Goal: Task Accomplishment & Management: Use online tool/utility

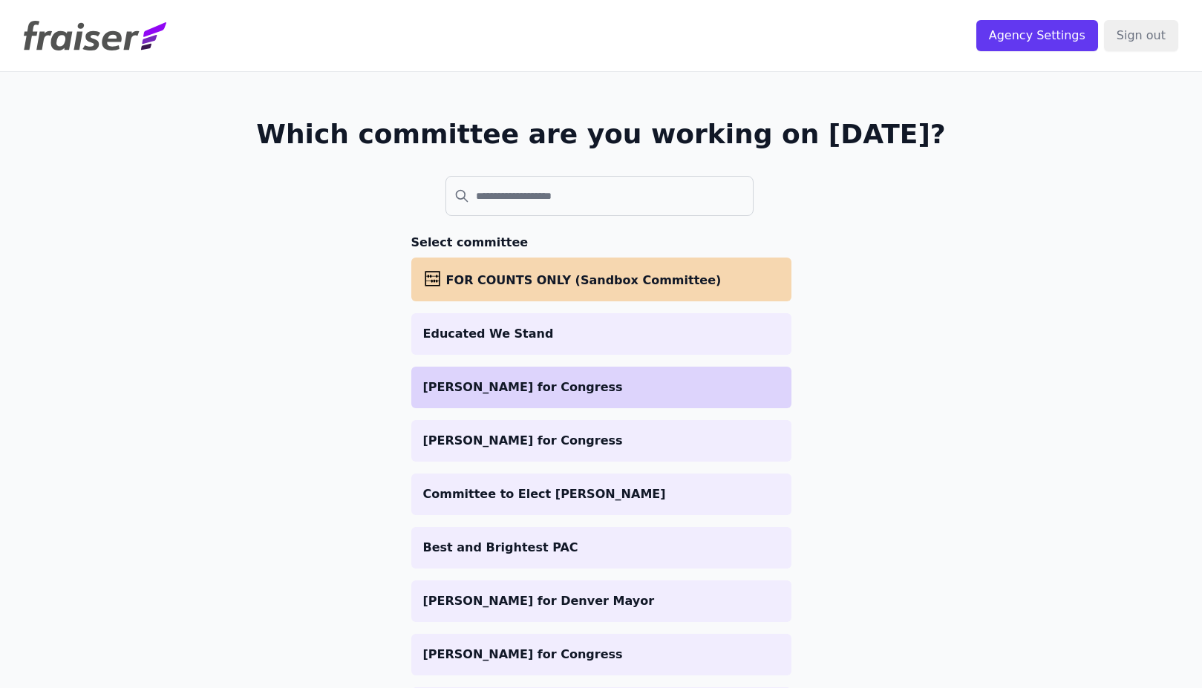
click at [665, 376] on li "[PERSON_NAME] for Congress" at bounding box center [601, 388] width 380 height 42
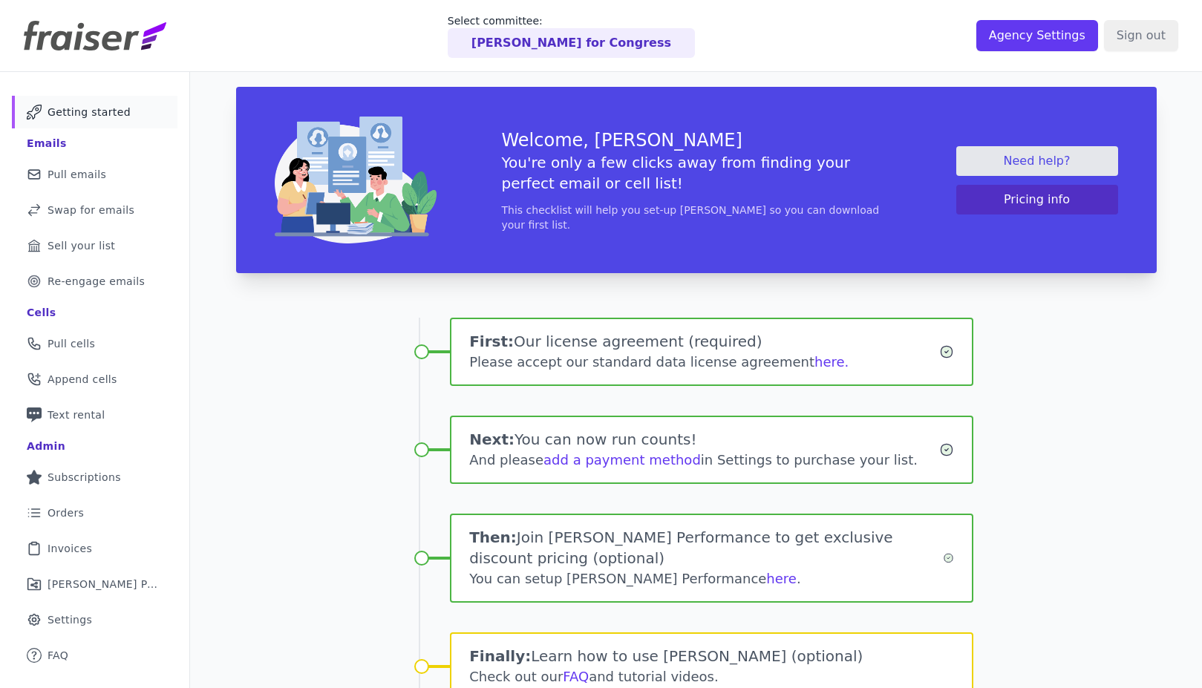
scroll to position [72, 0]
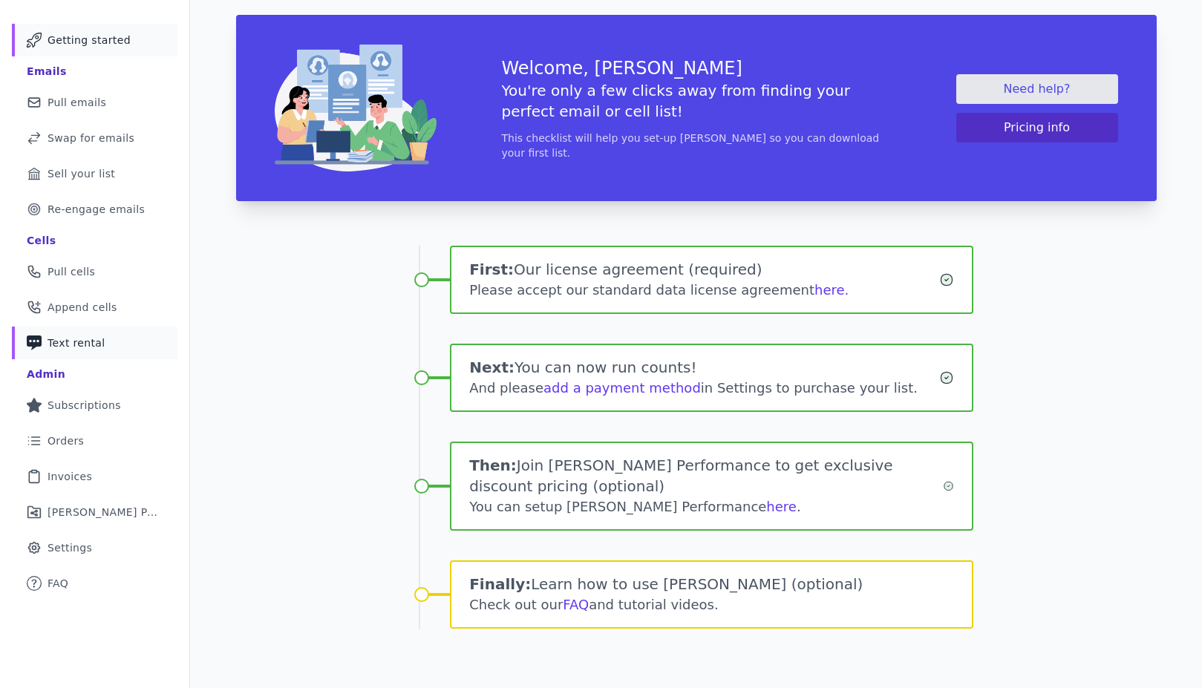
click at [94, 335] on span "Text rental" at bounding box center [76, 342] width 58 height 15
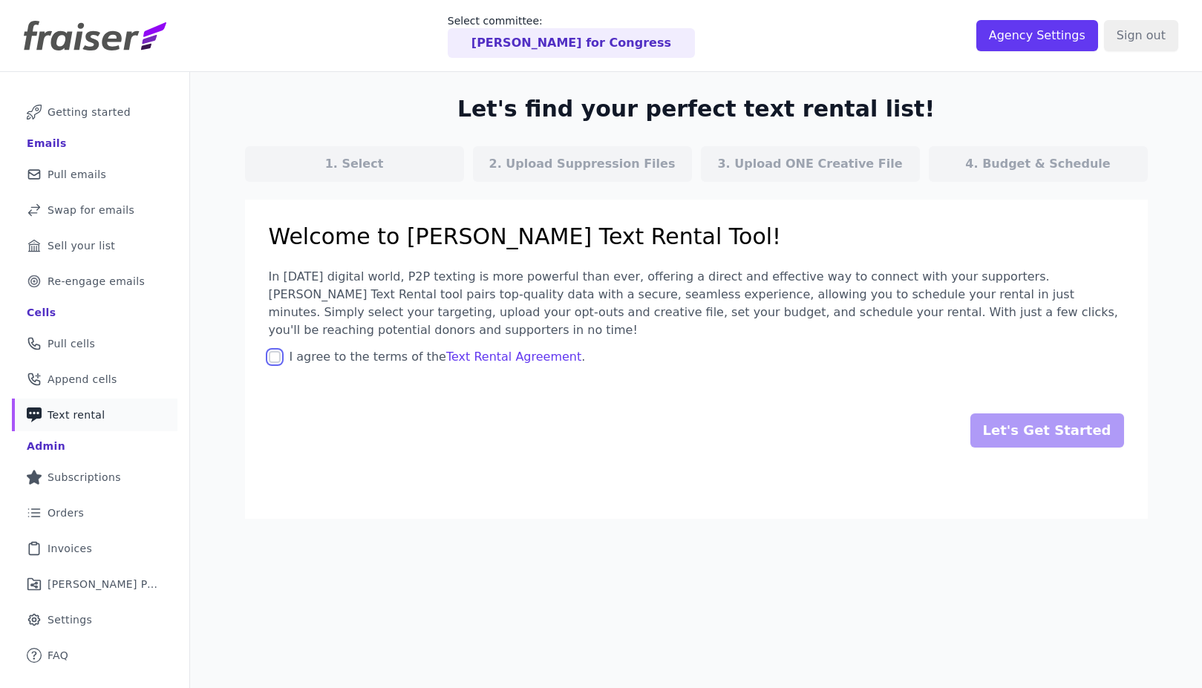
click at [279, 356] on input "I agree to the terms of the Text Rental Agreement ." at bounding box center [275, 357] width 12 height 12
checkbox input "true"
click at [1067, 436] on input "Let's Get Started" at bounding box center [1047, 430] width 154 height 34
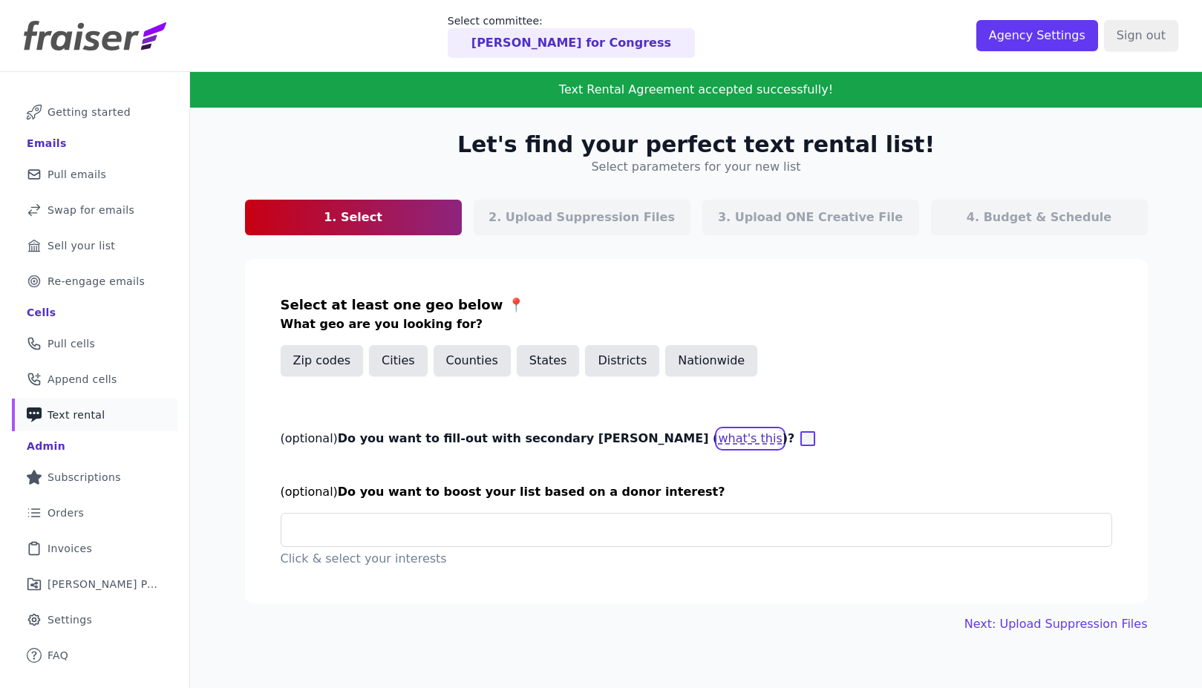
click at [718, 436] on button "what's this" at bounding box center [750, 439] width 64 height 18
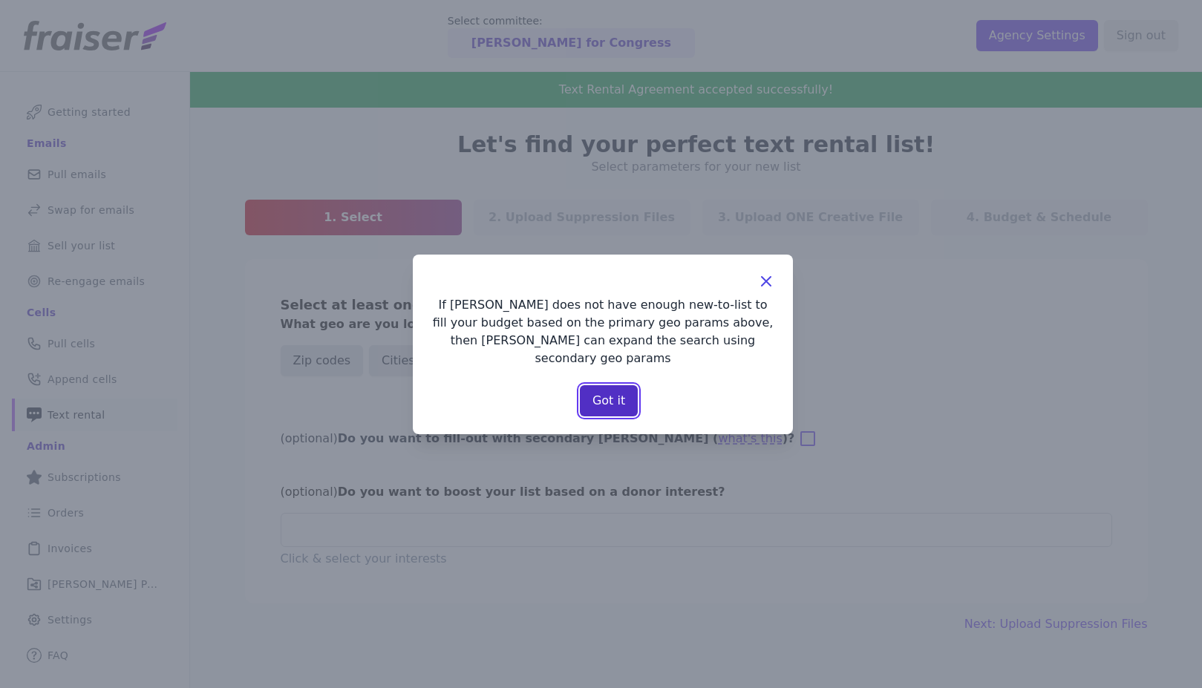
click at [599, 393] on button "Got it" at bounding box center [609, 400] width 58 height 31
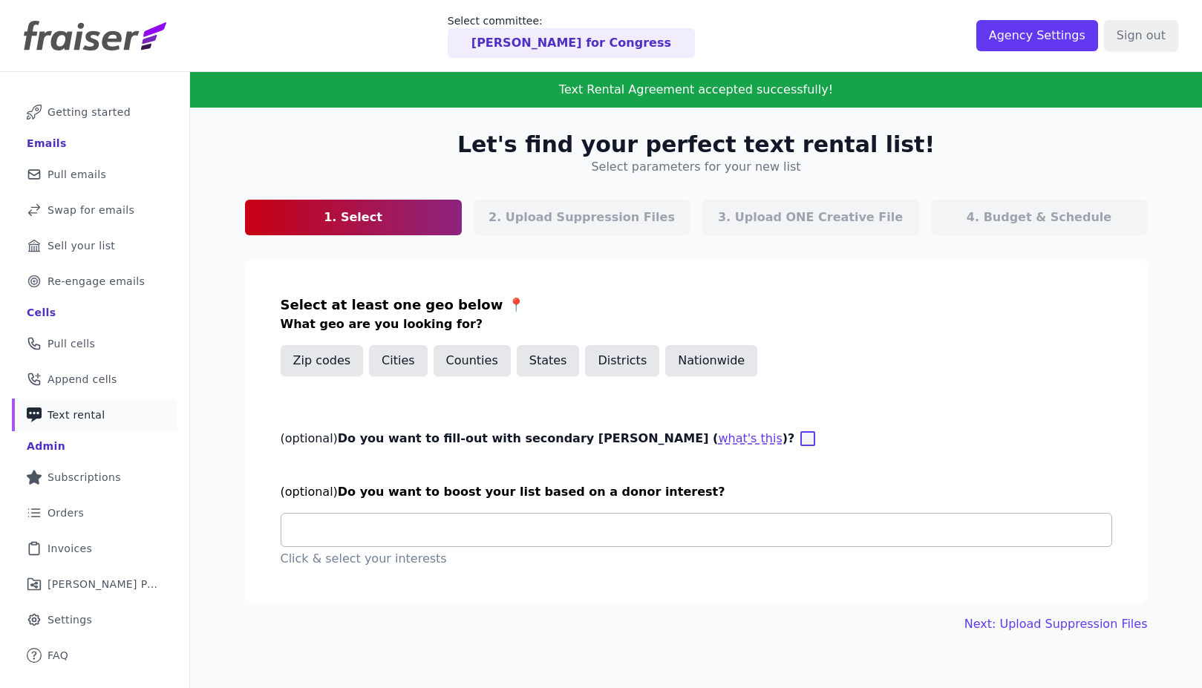
click at [426, 527] on input "text" at bounding box center [702, 530] width 818 height 18
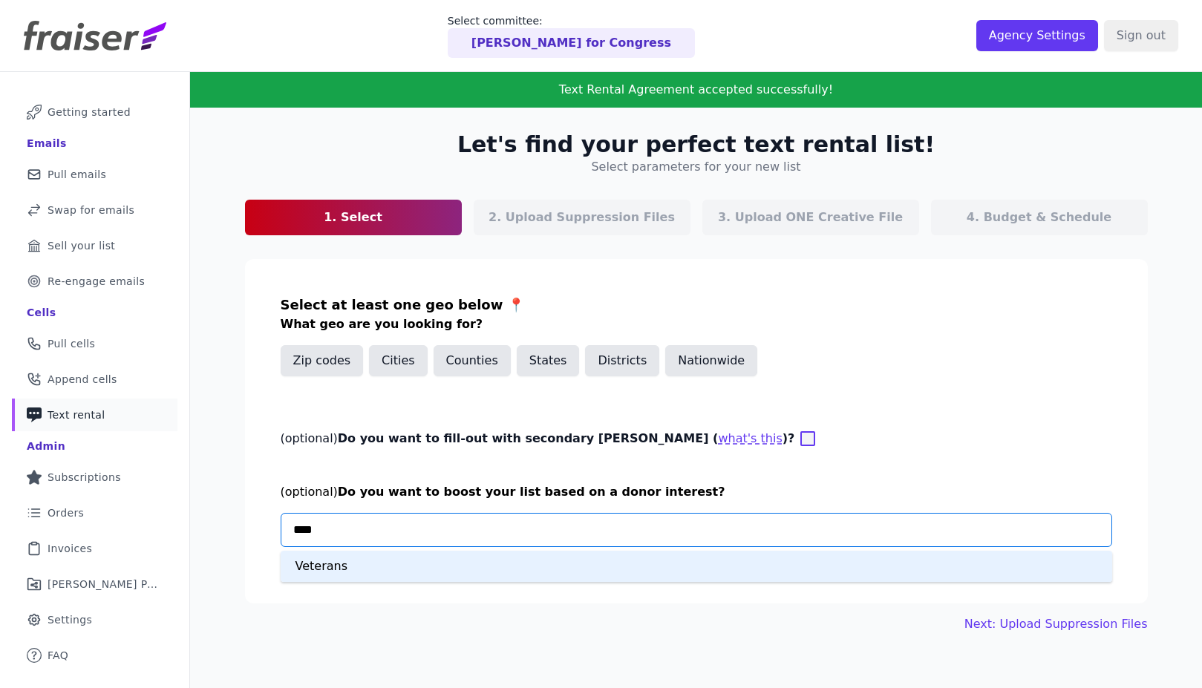
type input "*****"
click at [438, 561] on div "Veterans" at bounding box center [696, 566] width 831 height 31
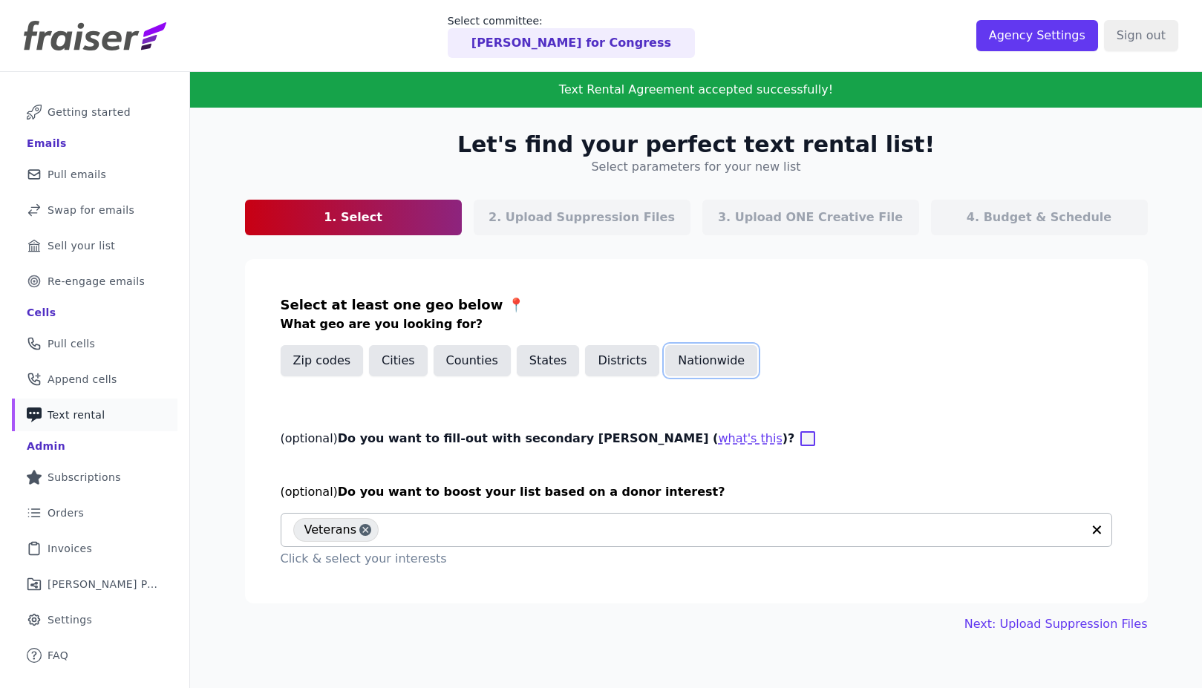
click at [719, 361] on button "Nationwide" at bounding box center [711, 360] width 92 height 31
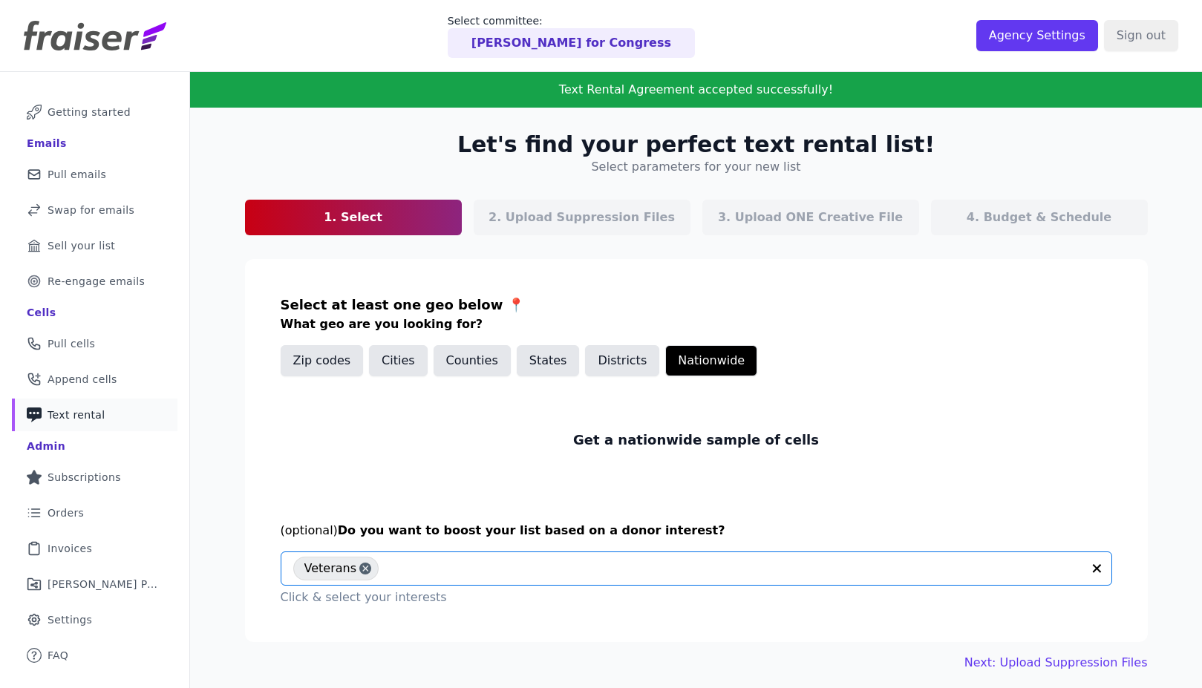
click at [439, 563] on input "text" at bounding box center [733, 569] width 695 height 18
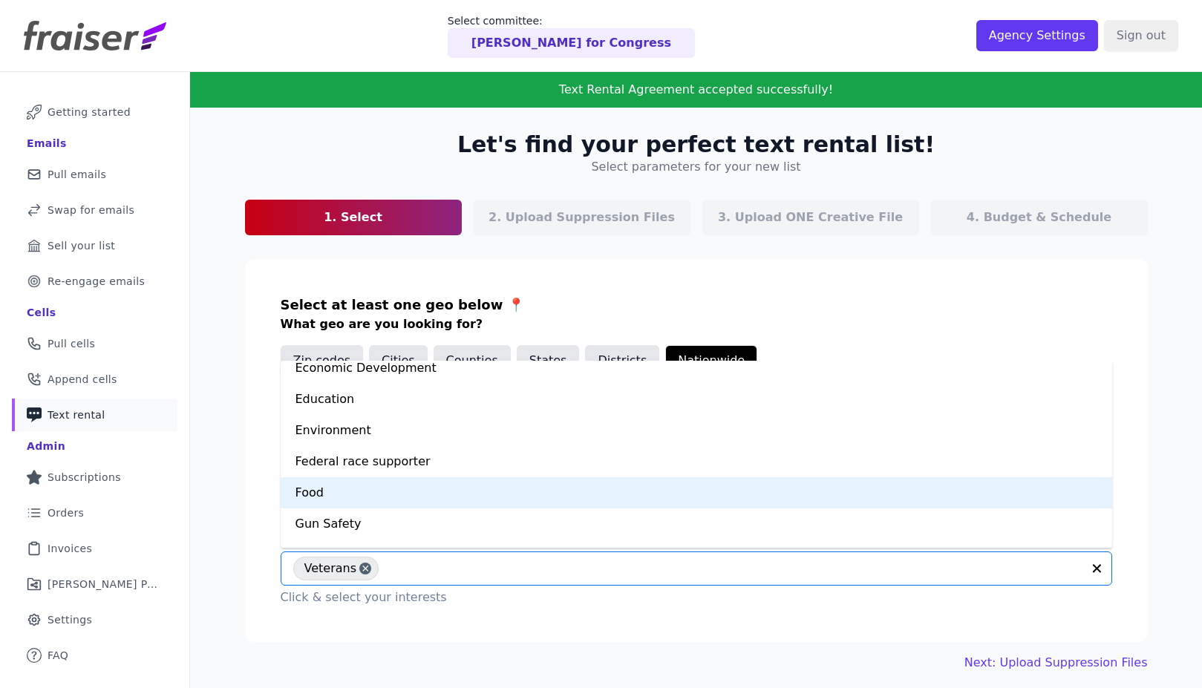
scroll to position [312, 0]
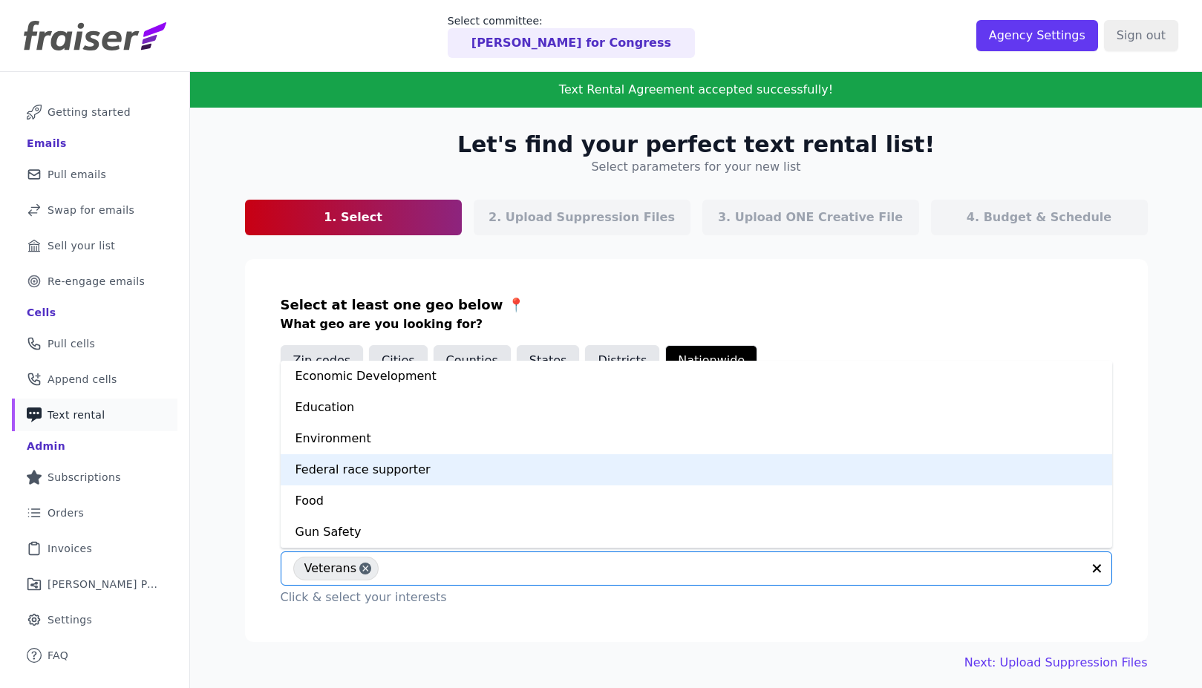
click at [407, 476] on div "Federal race supporter" at bounding box center [696, 469] width 831 height 31
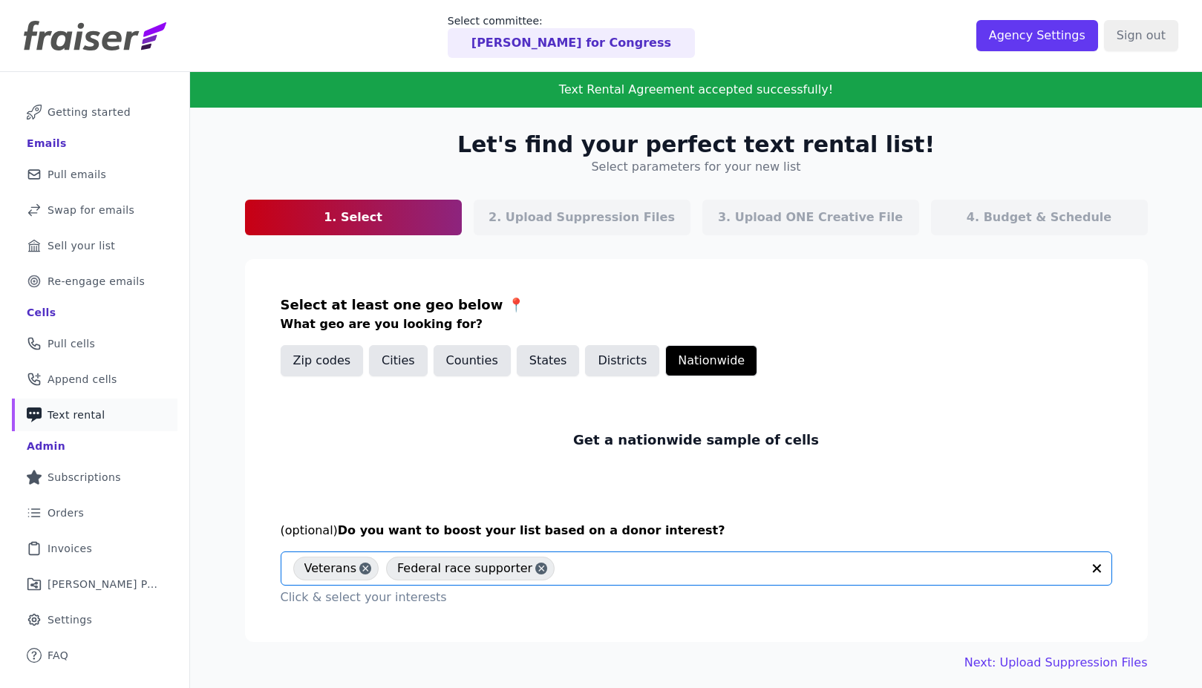
scroll to position [49, 0]
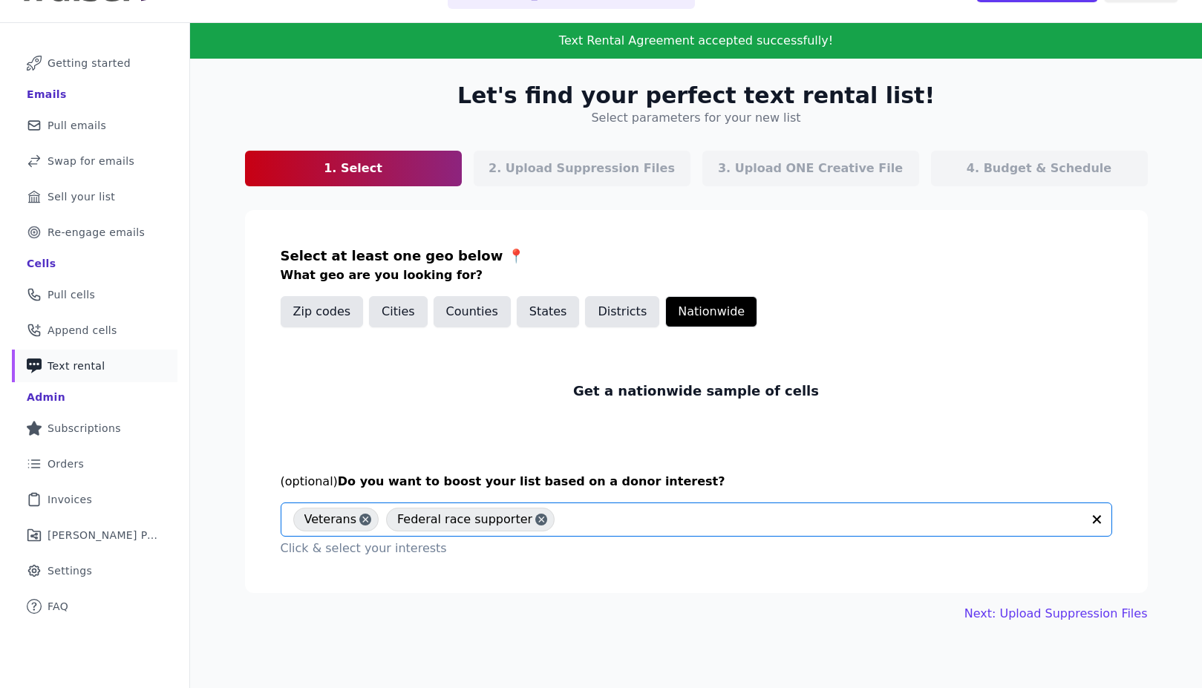
click at [627, 515] on input "text" at bounding box center [821, 520] width 519 height 18
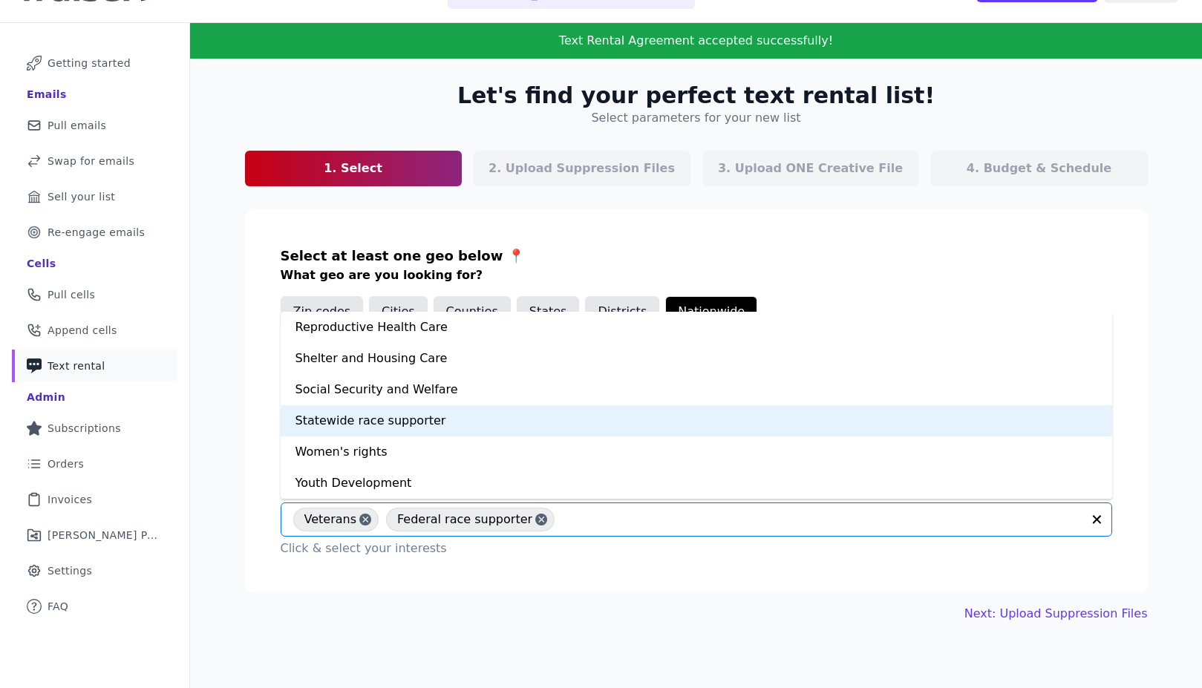
scroll to position [72, 0]
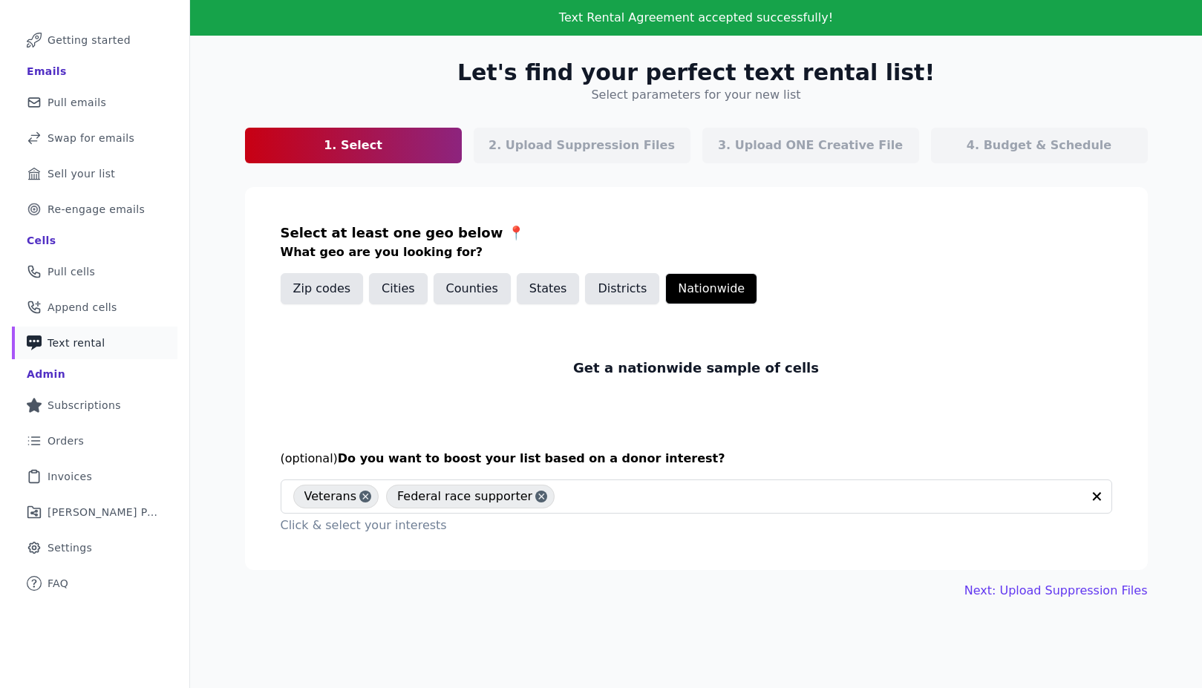
click at [679, 542] on section "Select at least one geo below 📍 What geo are you looking for? Zip codes Cities …" at bounding box center [696, 378] width 902 height 383
click at [1089, 592] on link "Next: Upload Suppression Files" at bounding box center [1055, 591] width 183 height 18
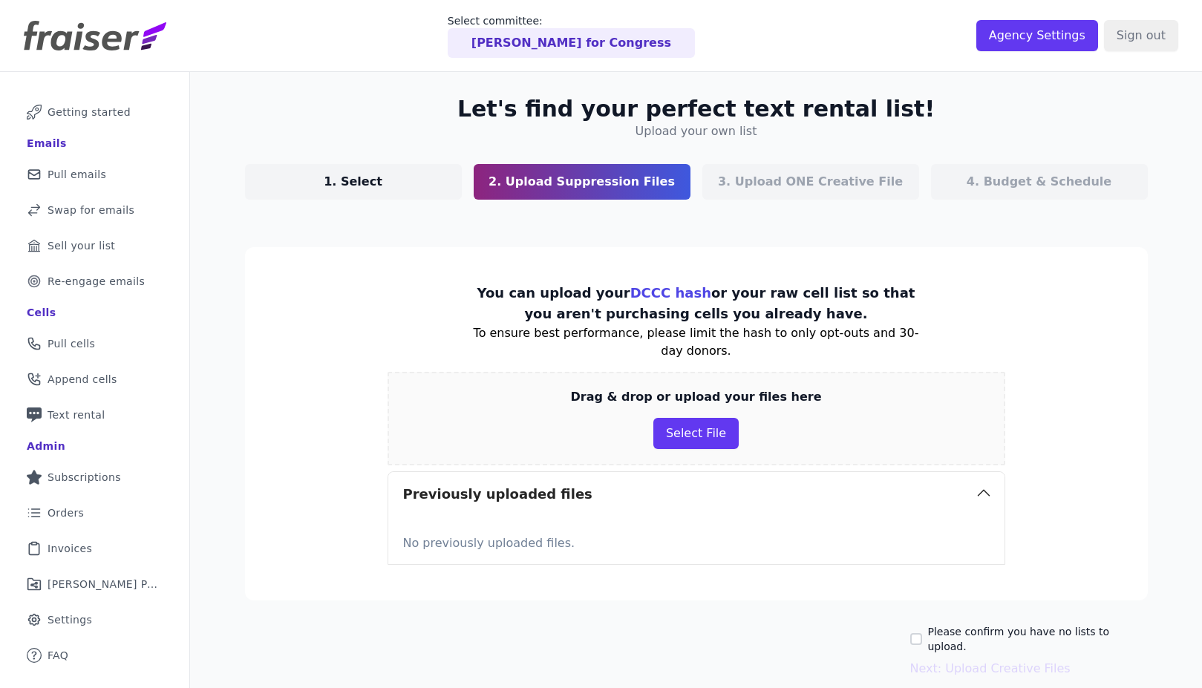
scroll to position [1, 0]
click at [709, 439] on button "Select File" at bounding box center [695, 432] width 85 height 31
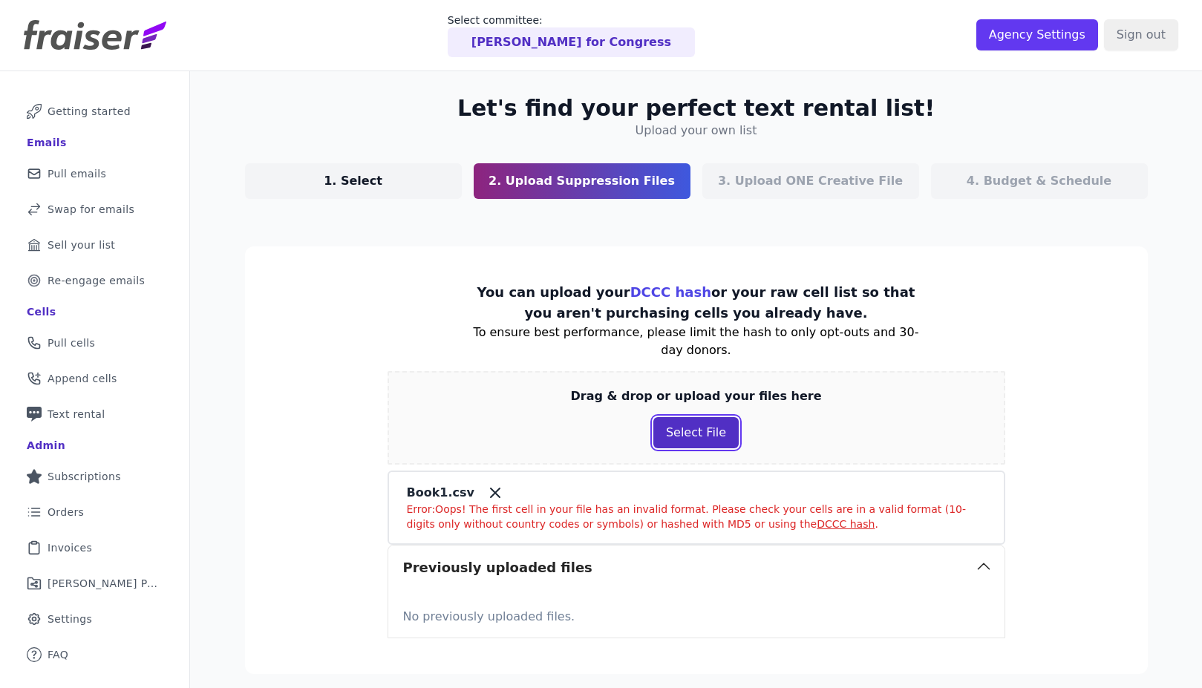
click at [696, 436] on button "Select File" at bounding box center [695, 432] width 85 height 31
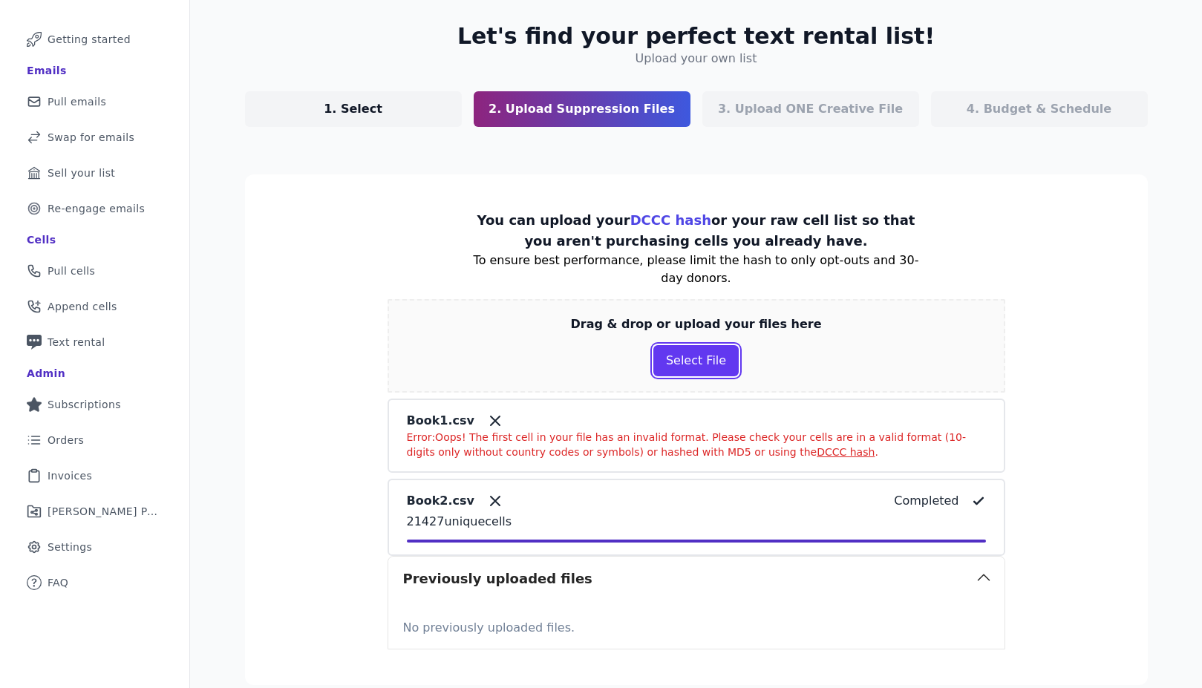
scroll to position [221, 0]
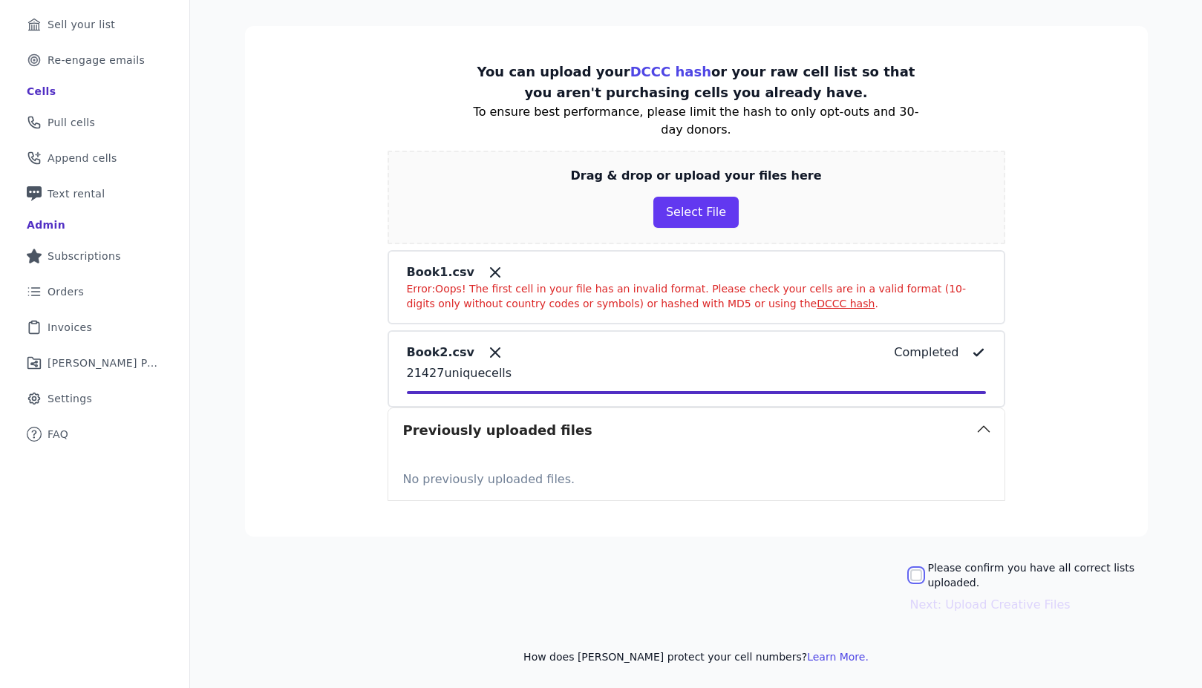
click at [913, 577] on input "Please confirm you have all correct lists uploaded." at bounding box center [916, 575] width 12 height 12
checkbox input "true"
click at [1006, 606] on button "Next: Upload Creative Files" at bounding box center [990, 605] width 160 height 18
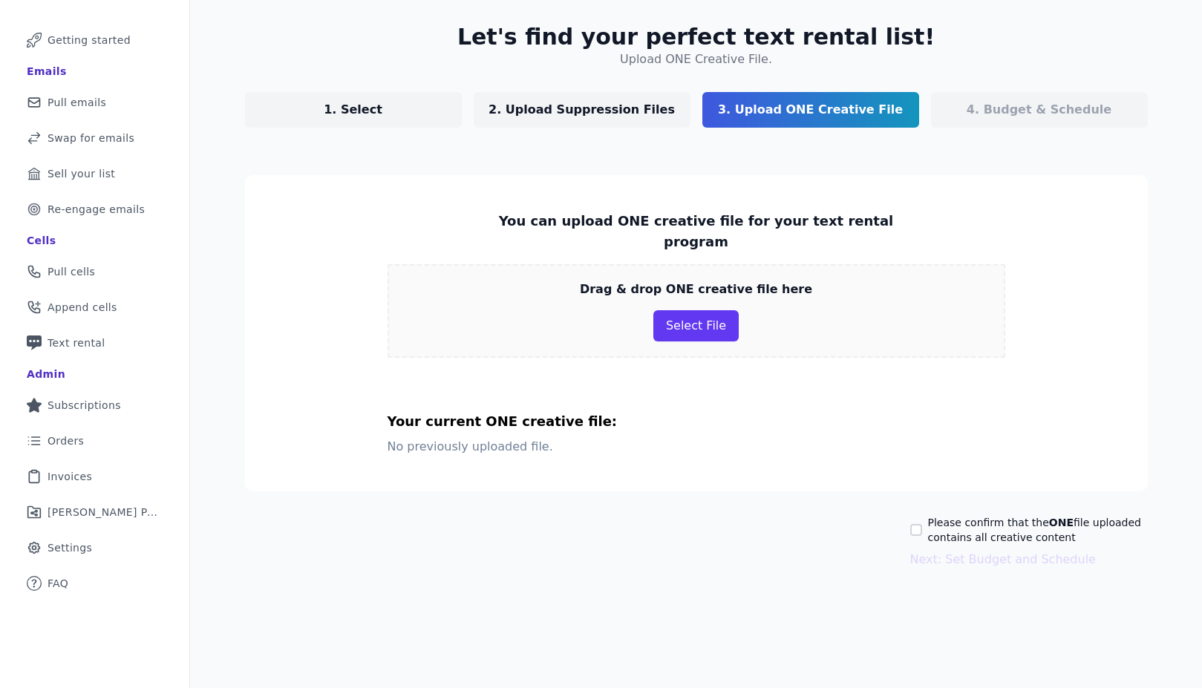
scroll to position [72, 0]
click at [701, 310] on button "Select File" at bounding box center [695, 325] width 85 height 31
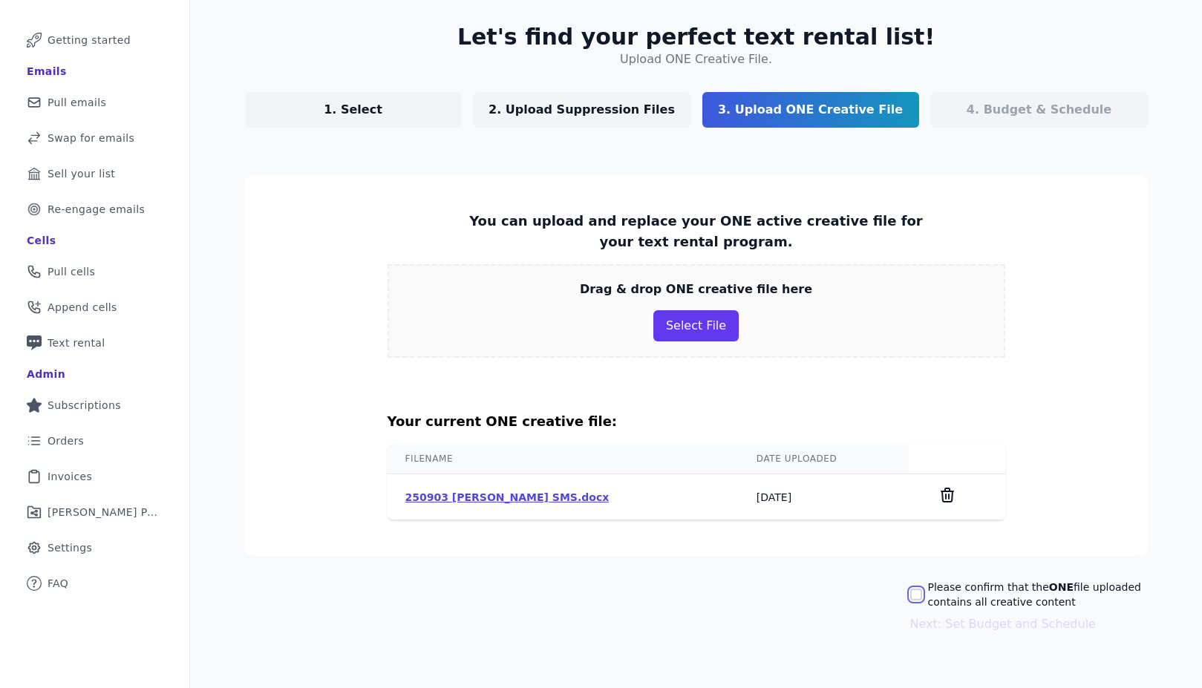
click at [916, 594] on input "Please confirm that the ONE file uploaded contains all creative content" at bounding box center [916, 595] width 12 height 12
checkbox input "true"
click at [998, 624] on button "Next: Set Budget and Schedule" at bounding box center [1003, 624] width 186 height 18
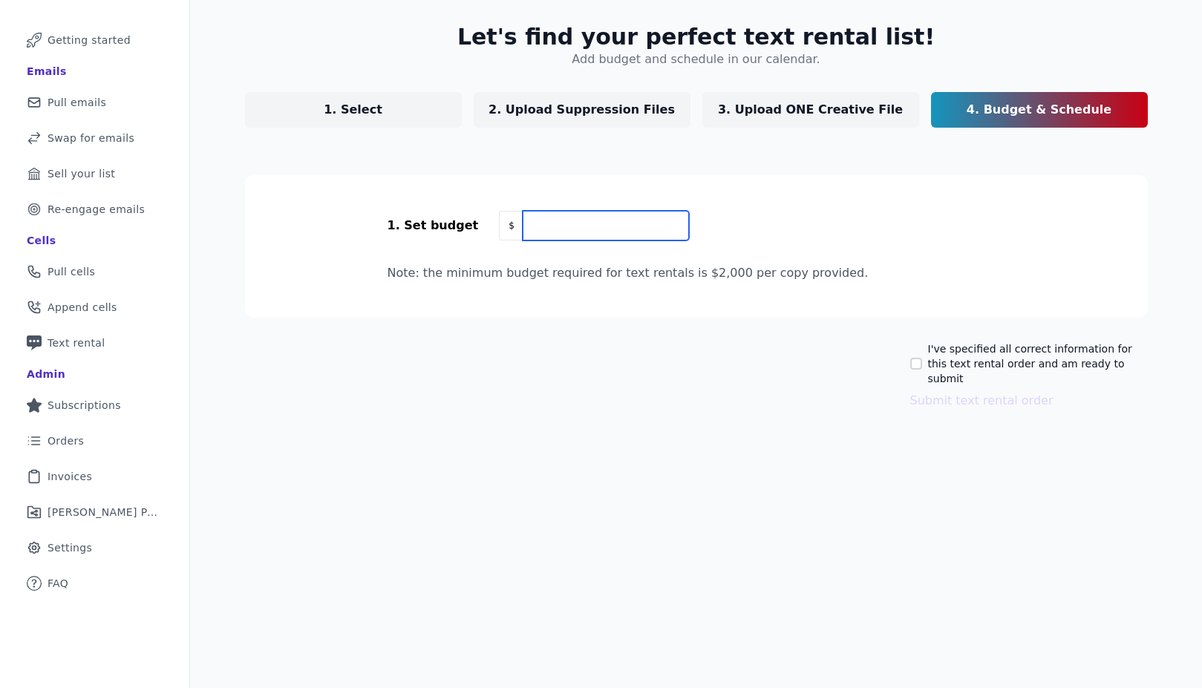
click at [561, 227] on input "text" at bounding box center [605, 226] width 166 height 30
type input "4,700"
click at [694, 323] on div "Let's find your perfect text rental list! Add budget and schedule in our calend…" at bounding box center [696, 216] width 950 height 433
click at [915, 358] on input "I've specified all correct information for this text rental order and am ready …" at bounding box center [916, 364] width 12 height 12
checkbox input "true"
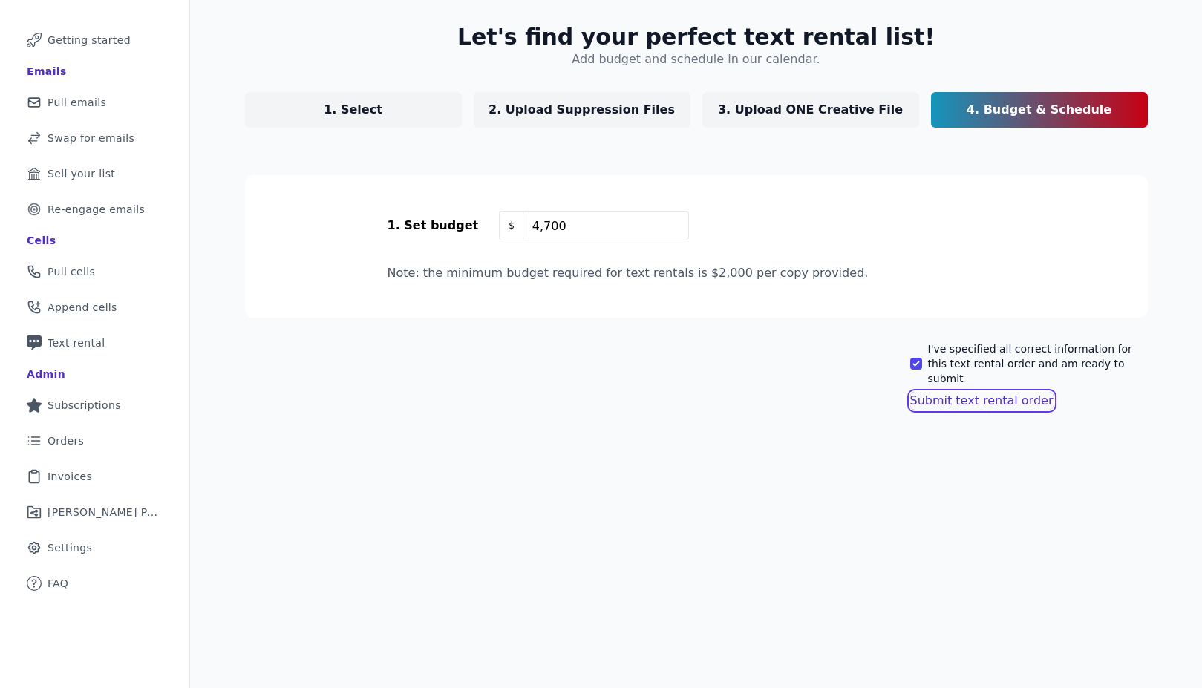
click at [980, 392] on button "Submit text rental order" at bounding box center [981, 401] width 143 height 18
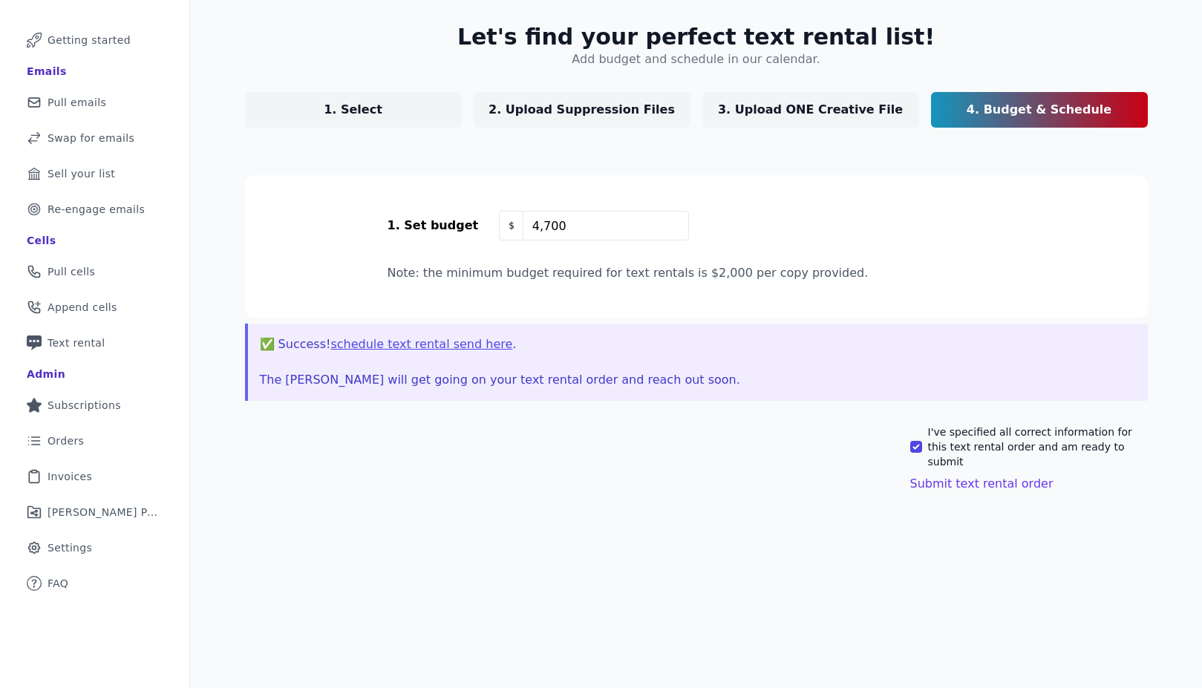
click at [413, 344] on button "schedule text rental send here" at bounding box center [421, 344] width 182 height 18
